Goal: Information Seeking & Learning: Learn about a topic

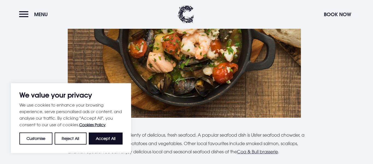
scroll to position [619, 0]
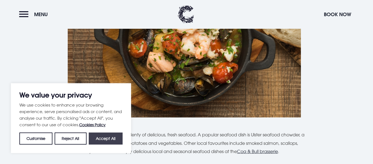
click at [103, 139] on button "Accept All" at bounding box center [106, 138] width 34 height 12
checkbox input "true"
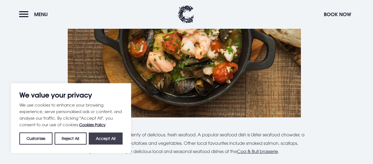
checkbox input "true"
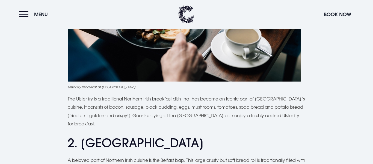
scroll to position [329, 0]
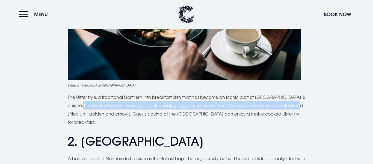
drag, startPoint x: 84, startPoint y: 104, endPoint x: 81, endPoint y: 112, distance: 8.4
click at [81, 112] on p "The Ulster fry is a traditional Northern Irish breakfast dish that has become a…" at bounding box center [187, 109] width 238 height 33
copy p "It consists of bacon, sausage, black pudding, eggs, mushrooms, tomatoes, soda b…"
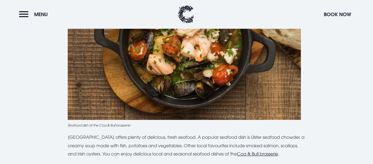
scroll to position [617, 0]
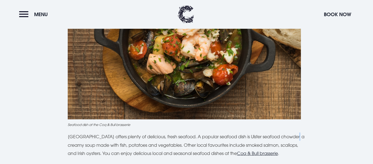
click at [293, 132] on p "[GEOGRAPHIC_DATA] offers plenty of delicious, fresh seafood. A popular seafood …" at bounding box center [187, 144] width 238 height 25
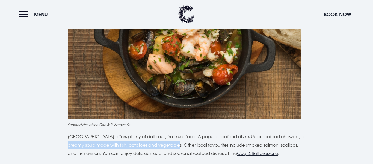
drag, startPoint x: 68, startPoint y: 136, endPoint x: 184, endPoint y: 139, distance: 116.5
click at [184, 139] on p "[GEOGRAPHIC_DATA] offers plenty of delicious, fresh seafood. A popular seafood …" at bounding box center [187, 144] width 238 height 25
copy p "creamy soup made with fish, potatoes and vegetables"
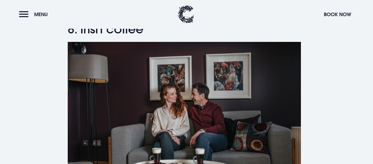
scroll to position [1087, 0]
